Goal: Information Seeking & Learning: Compare options

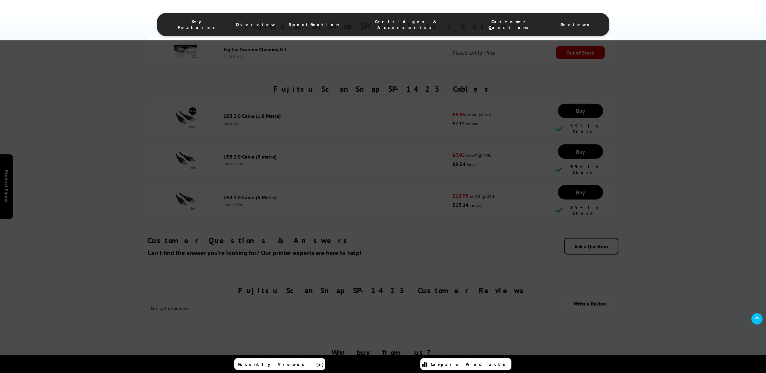
click at [588, 157] on div at bounding box center [383, 226] width 766 height 373
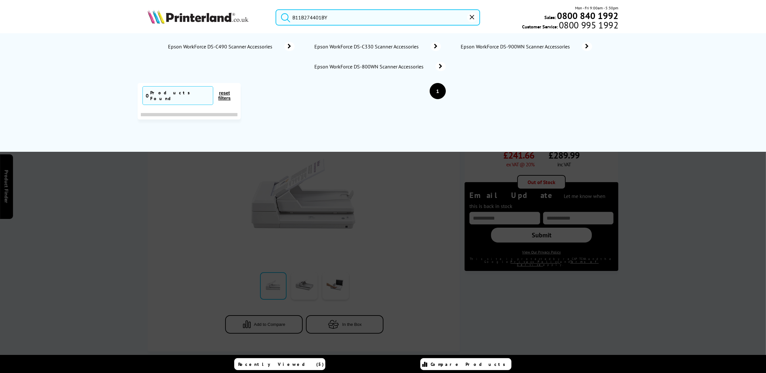
drag, startPoint x: 341, startPoint y: 18, endPoint x: 288, endPoint y: 11, distance: 54.4
click at [288, 11] on form "B11B274401BY" at bounding box center [378, 17] width 204 height 16
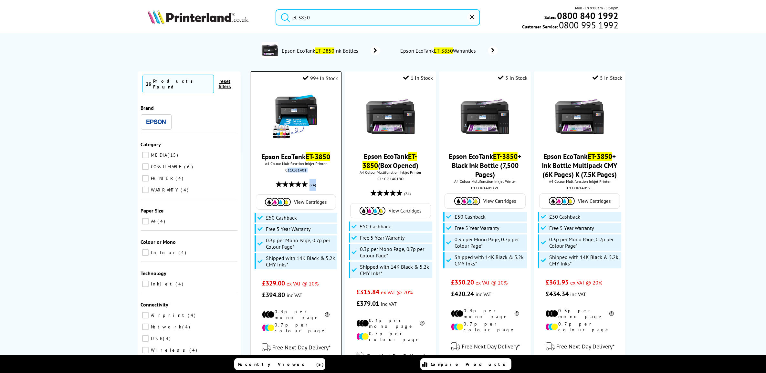
drag, startPoint x: 319, startPoint y: 123, endPoint x: 288, endPoint y: 120, distance: 30.9
click at [288, 120] on div "Epson EcoTank ET-3850 A4 Colour Multifunction Inkjet Printer C11CJ61401 (24) Vi…" at bounding box center [296, 193] width 84 height 215
drag, startPoint x: 288, startPoint y: 120, endPoint x: 307, endPoint y: 120, distance: 18.7
click at [309, 168] on div "C11CJ61401" at bounding box center [295, 170] width 81 height 5
copy div "C11CJ61401"
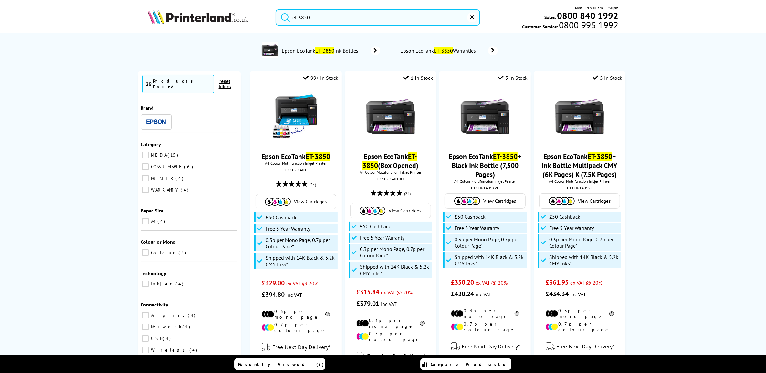
drag, startPoint x: 341, startPoint y: 17, endPoint x: 309, endPoint y: 50, distance: 46.1
click at [233, 15] on div "et-3850 Mon - Fri 9:00am - 5:30pm Sales: 0800 840 1992 Customer Service: 0800 9…" at bounding box center [383, 19] width 517 height 28
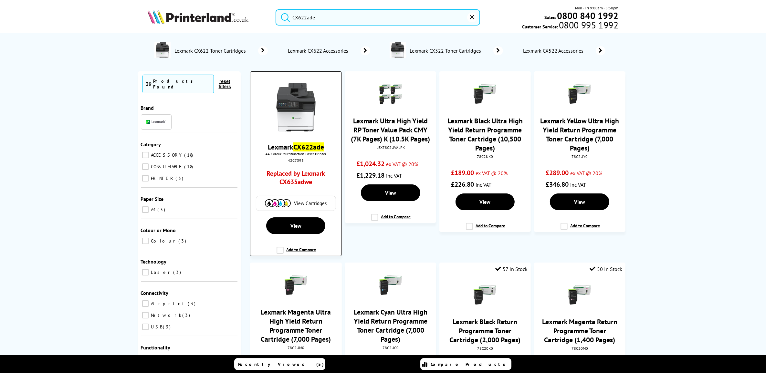
type input "CX622ade"
click at [312, 142] on mark "CX622ade" at bounding box center [308, 146] width 31 height 9
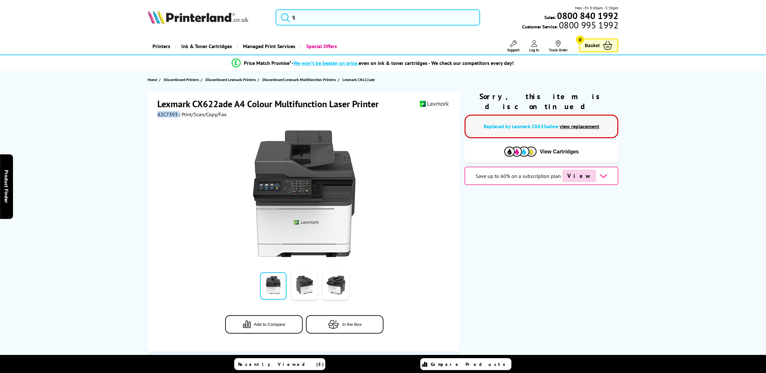
drag, startPoint x: 177, startPoint y: 114, endPoint x: 146, endPoint y: 116, distance: 30.8
click at [146, 116] on div "Lexmark CX622ade A4 Colour Multifunction Laser Printer 42C7393 | Print/Scan/Cop…" at bounding box center [383, 221] width 517 height 260
copy div "42C7393"
click at [571, 123] on link "view replacement" at bounding box center [580, 126] width 40 height 6
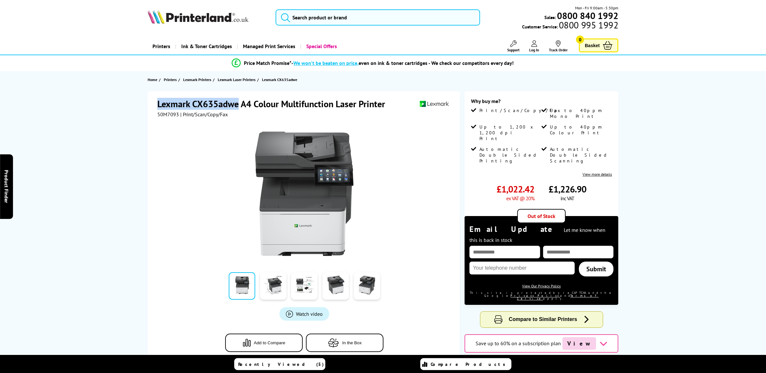
drag, startPoint x: 155, startPoint y: 103, endPoint x: 238, endPoint y: 103, distance: 83.4
click at [238, 103] on div "Lexmark CX635adwe A4 Colour Multifunction Laser Printer 50M7093 | Print/Scan/Co…" at bounding box center [304, 230] width 312 height 278
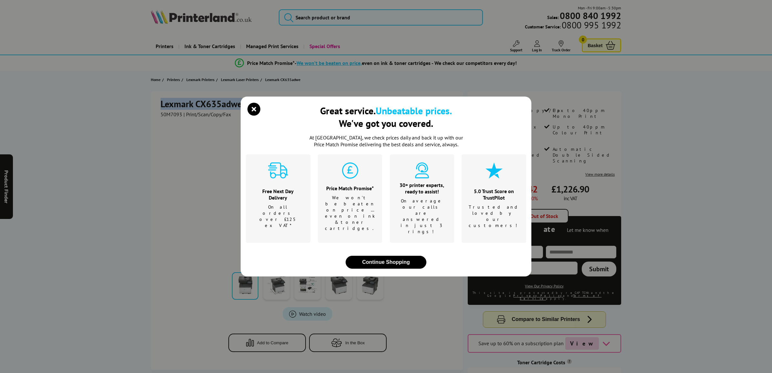
copy h1 "Lexmark CX635adwe"
drag, startPoint x: 254, startPoint y: 121, endPoint x: 513, endPoint y: 100, distance: 259.9
click at [254, 116] on icon "close modal" at bounding box center [253, 109] width 13 height 13
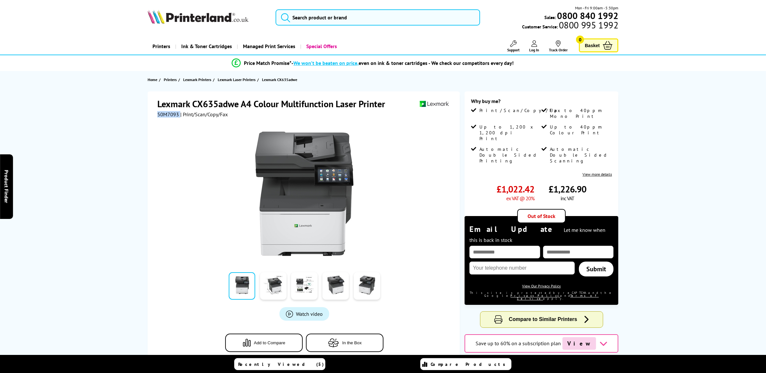
drag, startPoint x: 179, startPoint y: 115, endPoint x: 152, endPoint y: 114, distance: 26.2
click at [152, 114] on div "Lexmark CX635adwe A4 Colour Multifunction Laser Printer 50M7093 | Print/Scan/Co…" at bounding box center [304, 230] width 312 height 278
copy div "50M7093"
click at [191, 108] on h1 "Lexmark CX635adwe A4 Colour Multifunction Laser Printer" at bounding box center [274, 104] width 234 height 12
drag, startPoint x: 178, startPoint y: 115, endPoint x: 142, endPoint y: 115, distance: 35.5
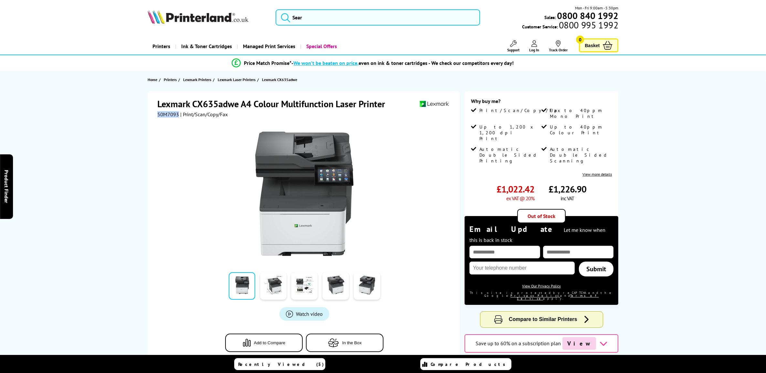
click at [142, 115] on div "Lexmark CX635adwe A4 Colour Multifunction Laser Printer 50M7093 | Print/Scan/Co…" at bounding box center [383, 256] width 517 height 330
copy span "50M7093"
click at [347, 16] on input "search" at bounding box center [378, 17] width 204 height 16
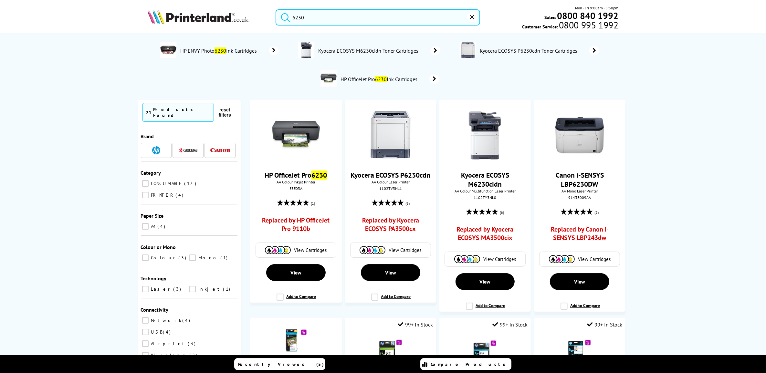
drag, startPoint x: 309, startPoint y: 18, endPoint x: 301, endPoint y: 16, distance: 8.9
click at [269, 12] on div "6230" at bounding box center [373, 17] width 212 height 16
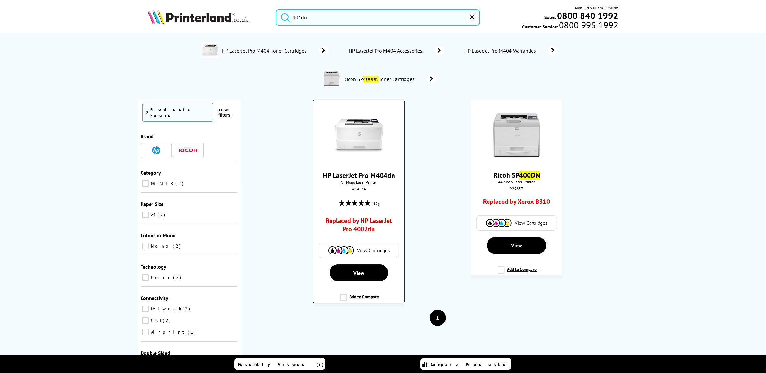
type input "404dn"
click at [379, 174] on link "HP LaserJet Pro M404dn" at bounding box center [359, 175] width 72 height 9
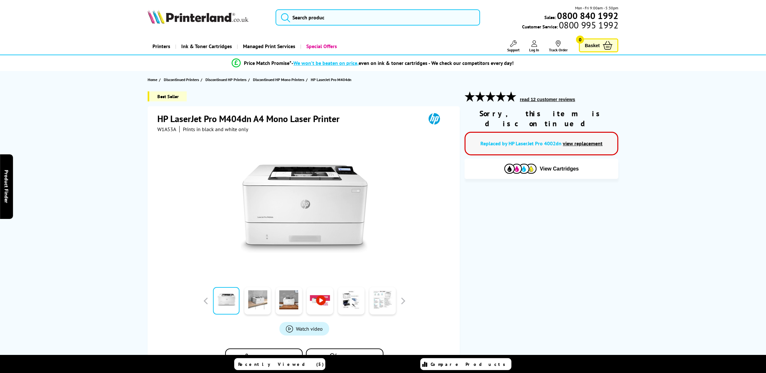
click at [587, 140] on link "view replacement" at bounding box center [583, 143] width 40 height 6
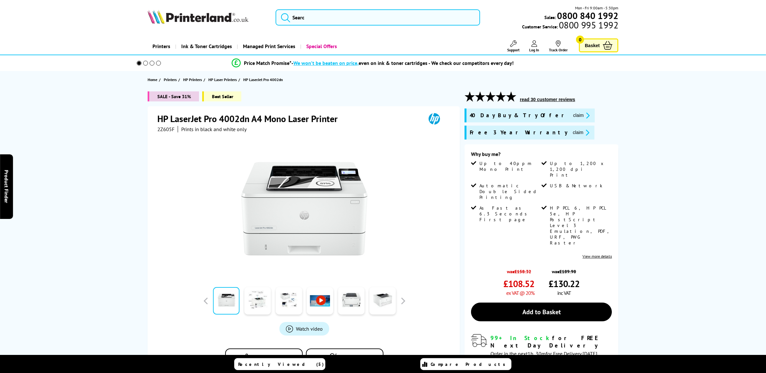
click at [170, 131] on span "2Z605F" at bounding box center [165, 129] width 17 height 6
click at [0, 0] on div "Great service. Unbeatable prices. We've got you covered. At [GEOGRAPHIC_DATA], …" at bounding box center [0, 0] width 0 height 0
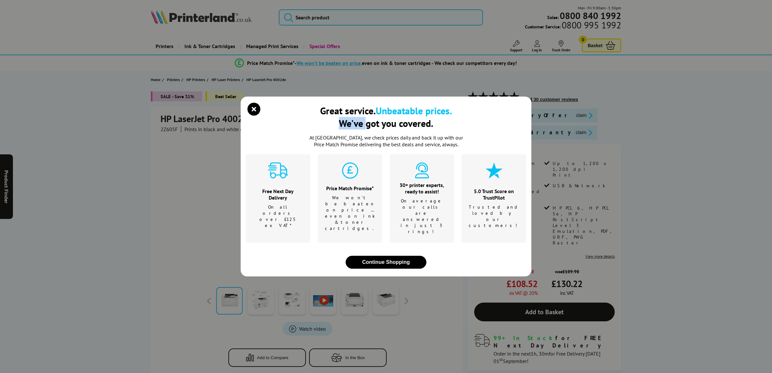
copy div "We've"
click at [254, 116] on icon "close modal" at bounding box center [253, 109] width 13 height 13
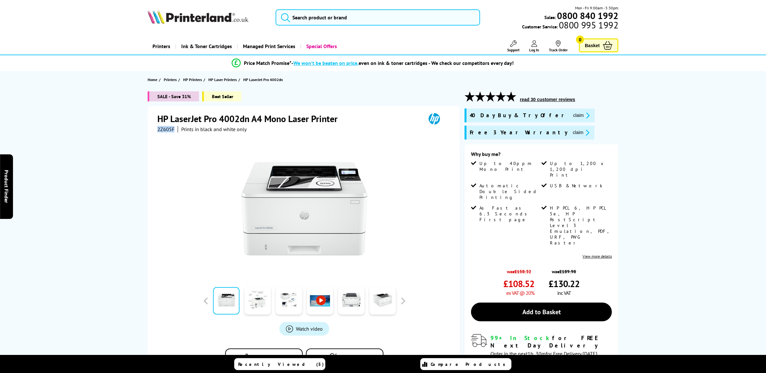
drag, startPoint x: 173, startPoint y: 129, endPoint x: 156, endPoint y: 130, distance: 17.5
click at [156, 130] on div "HP LaserJet Pro 4002dn A4 Mono Laser Printer 2Z605F Prints in black and white o…" at bounding box center [304, 245] width 312 height 278
copy span "2Z605F"
